Goal: Find specific page/section: Find specific page/section

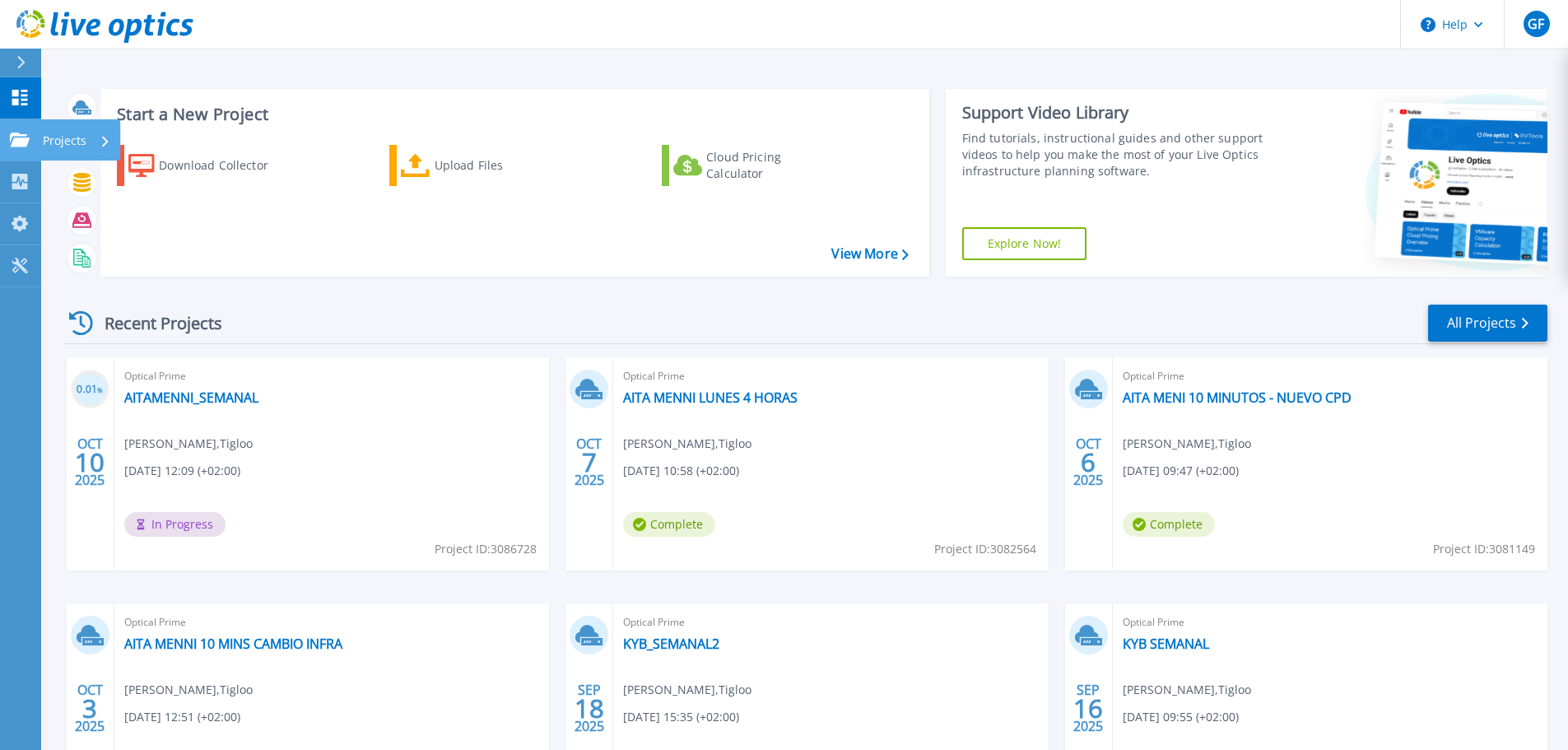
click at [47, 138] on p "Projects" at bounding box center [64, 141] width 43 height 43
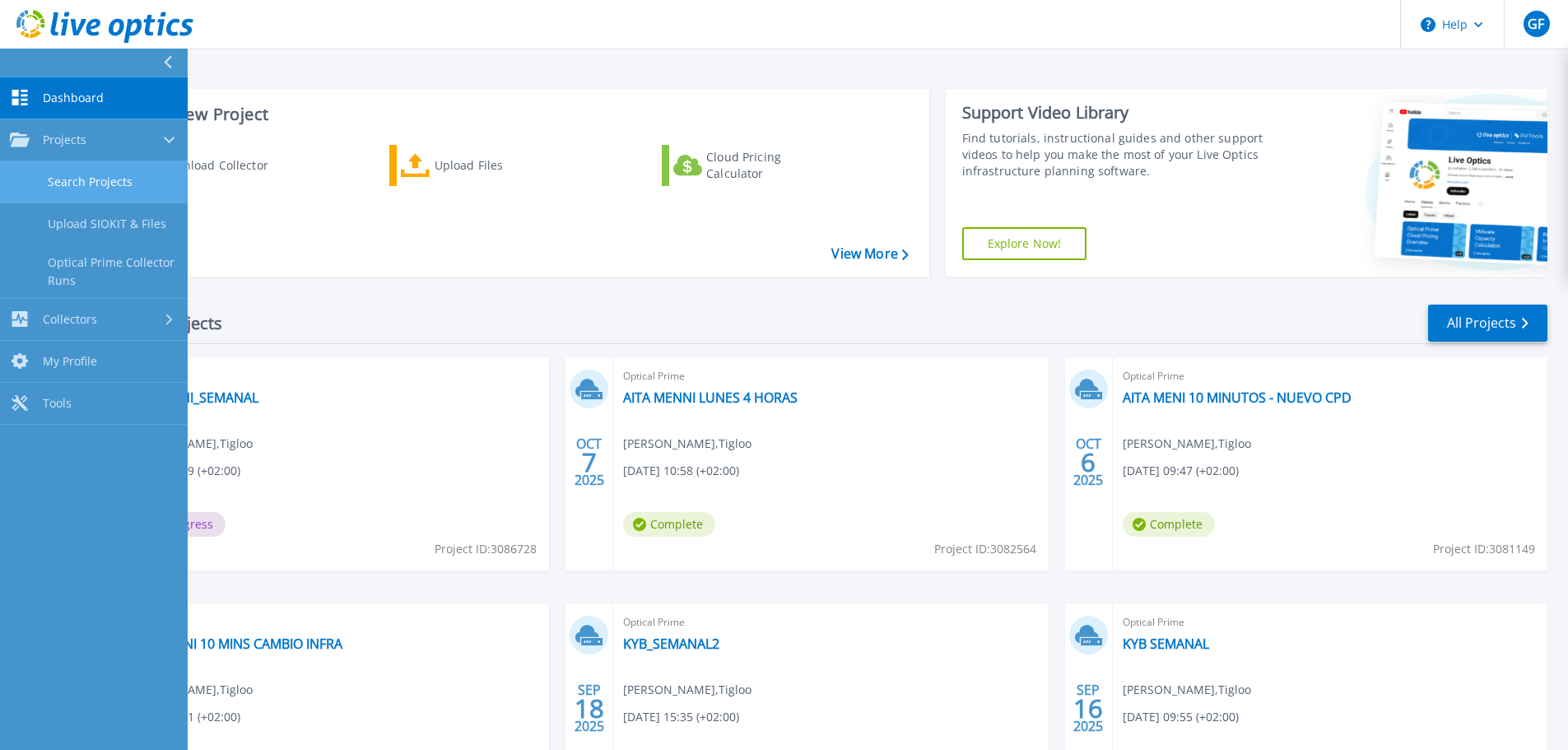
click at [85, 170] on link "Search Projects" at bounding box center [93, 182] width 187 height 42
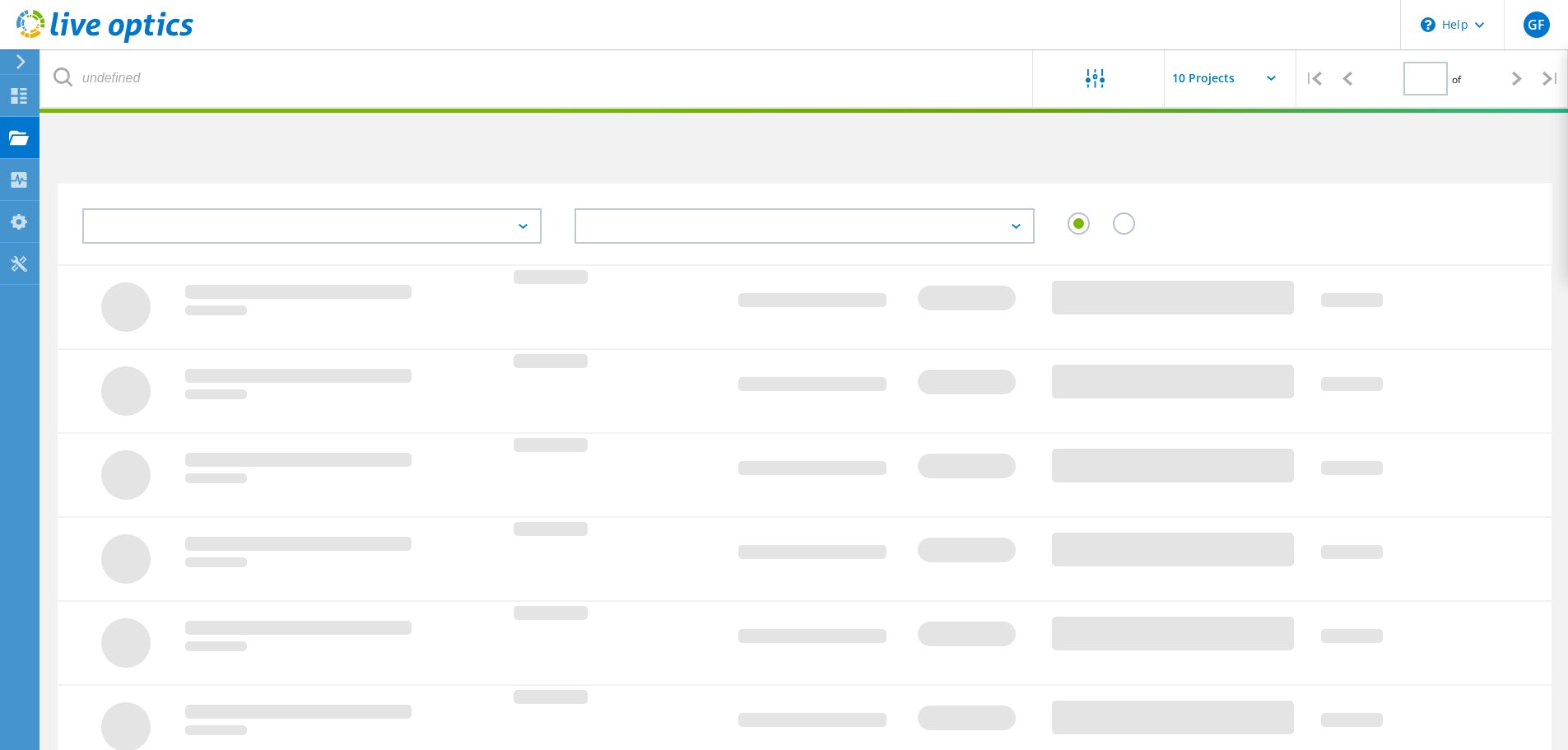
type input "1"
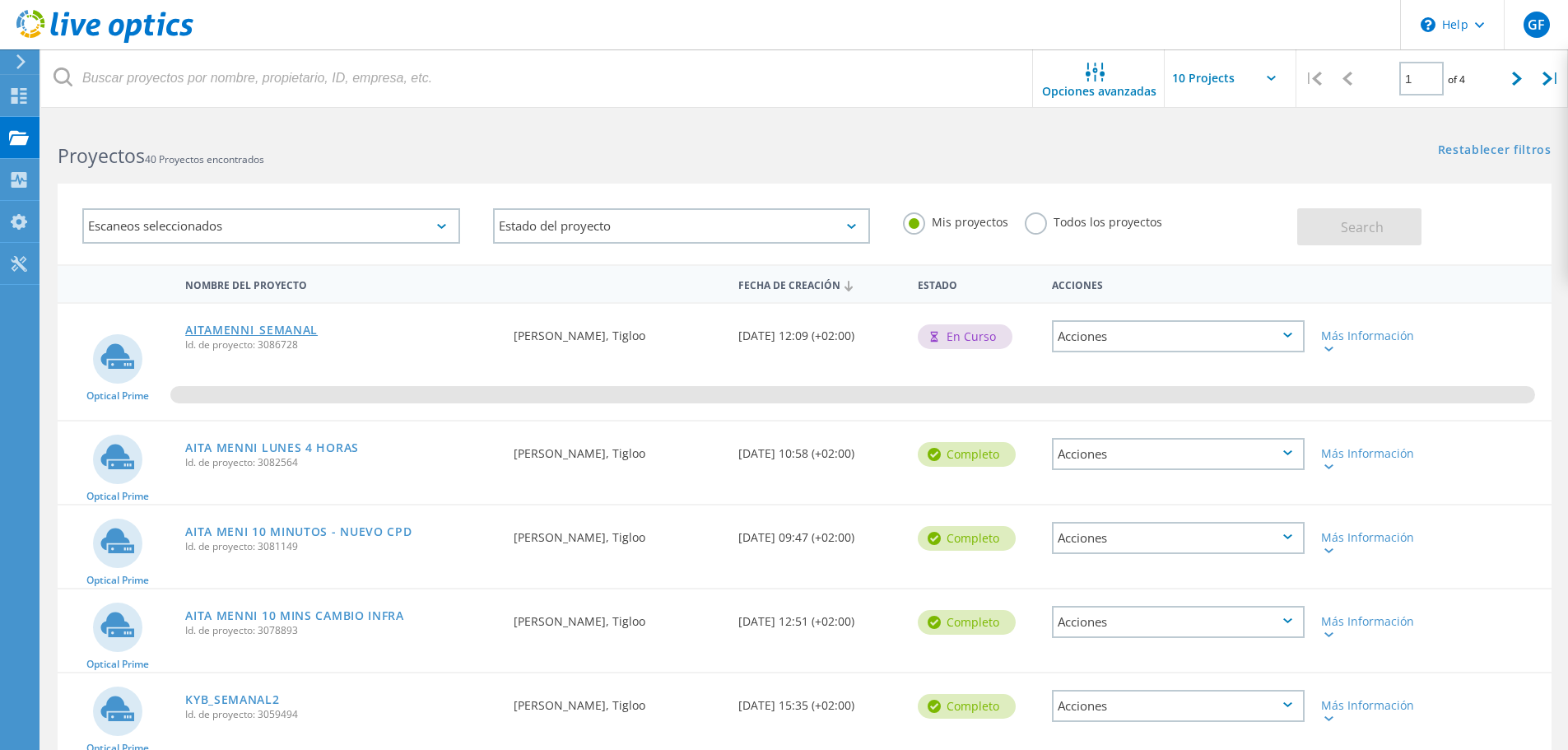
click at [232, 330] on link "AITAMENNI_SEMANAL" at bounding box center [252, 331] width 132 height 12
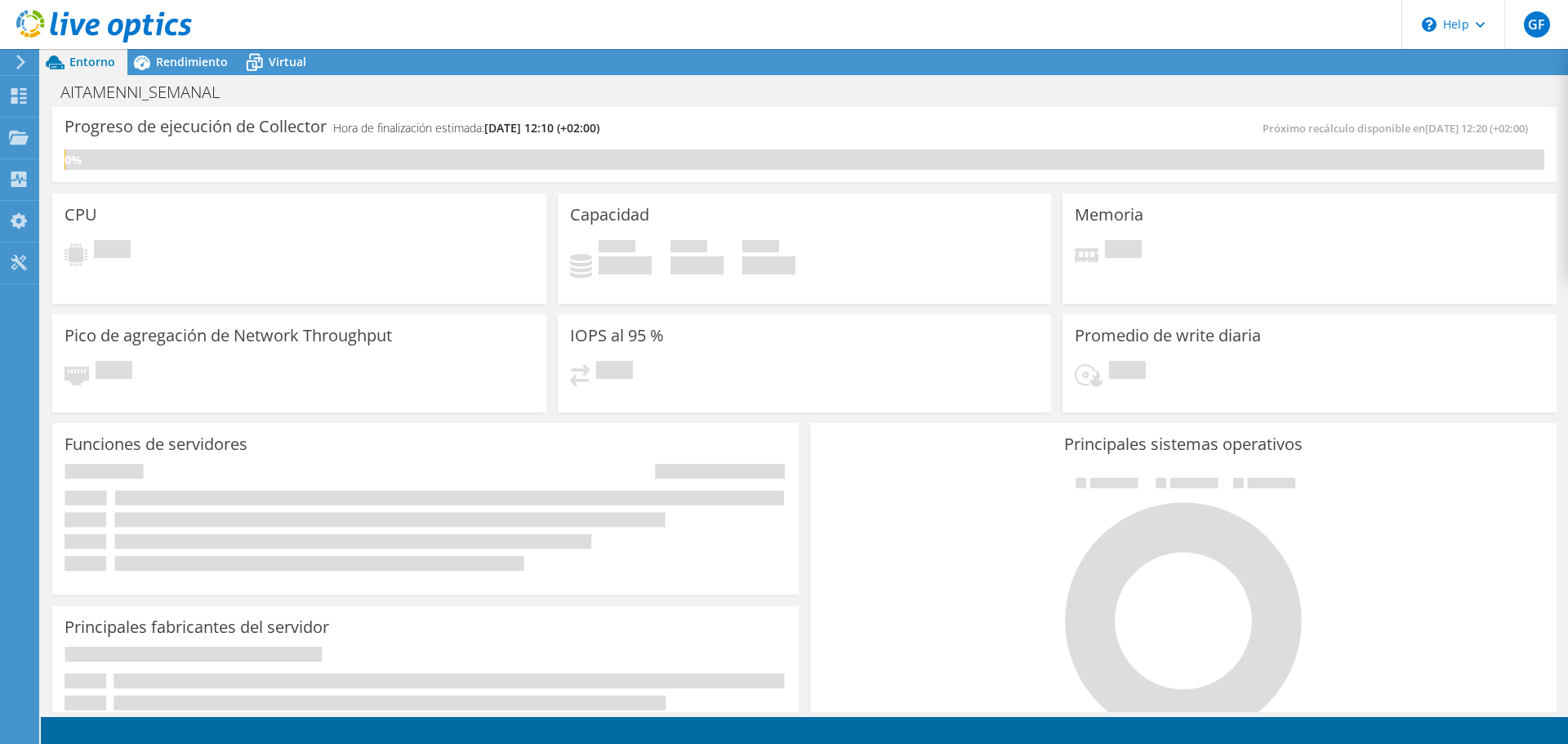
click at [836, 64] on div "Entorno Rendimiento Virtual Upgrades" at bounding box center [805, 61] width 1527 height 26
drag, startPoint x: 939, startPoint y: 65, endPoint x: 933, endPoint y: 85, distance: 20.9
click at [933, 85] on div "AITAMENNI_SEMANAL Imprimir" at bounding box center [805, 92] width 1527 height 30
click at [940, 103] on div "AITAMENNI_SEMANAL Imprimir" at bounding box center [805, 92] width 1527 height 30
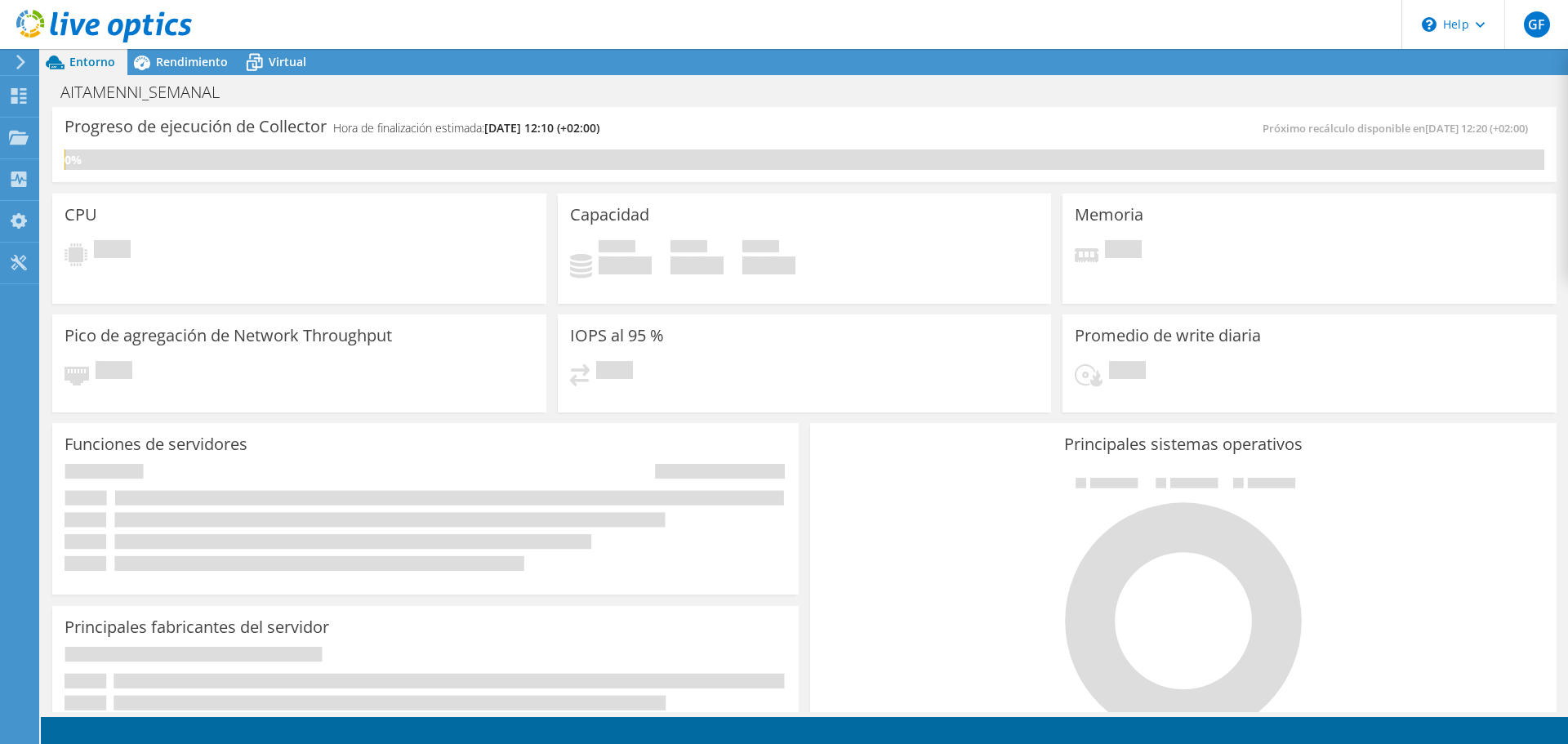
drag, startPoint x: 938, startPoint y: 3, endPoint x: 760, endPoint y: 34, distance: 180.7
click at [760, 34] on header "GF Usuario final Guillermo Feijoo gfeijoo@tigloo.es Tigloo My Profile Log Out \…" at bounding box center [784, 24] width 1568 height 49
click at [1062, 85] on div "AITAMENNI_SEMANAL Imprimir" at bounding box center [805, 92] width 1527 height 30
